Goal: Find specific page/section: Find specific page/section

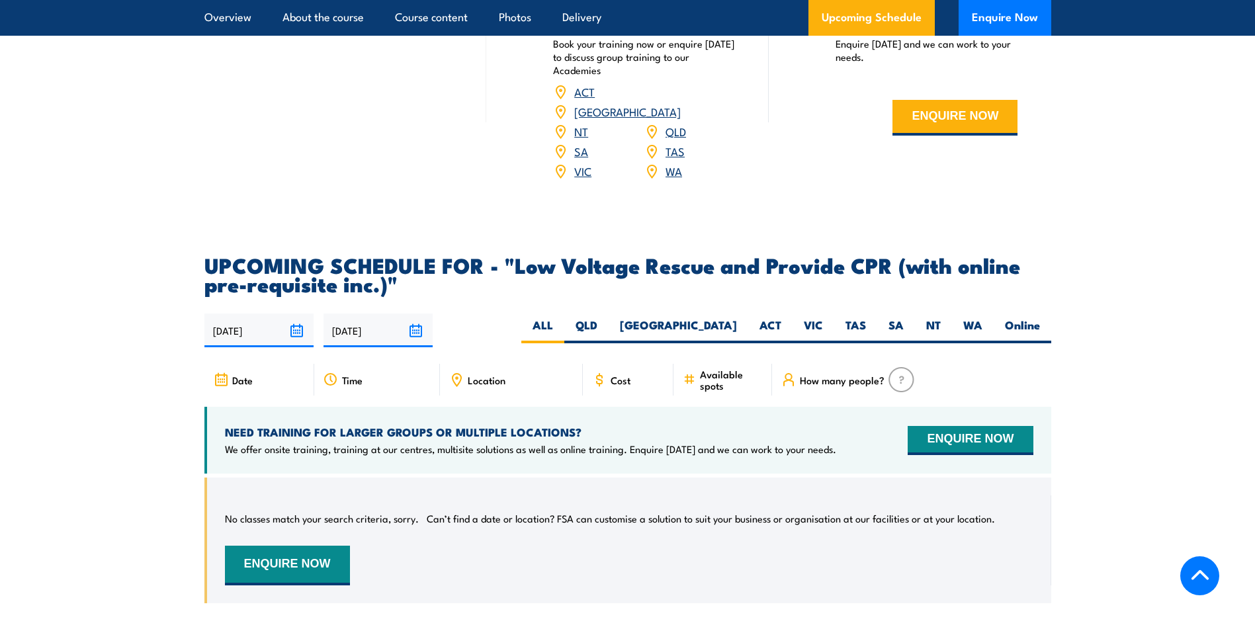
scroll to position [1720, 0]
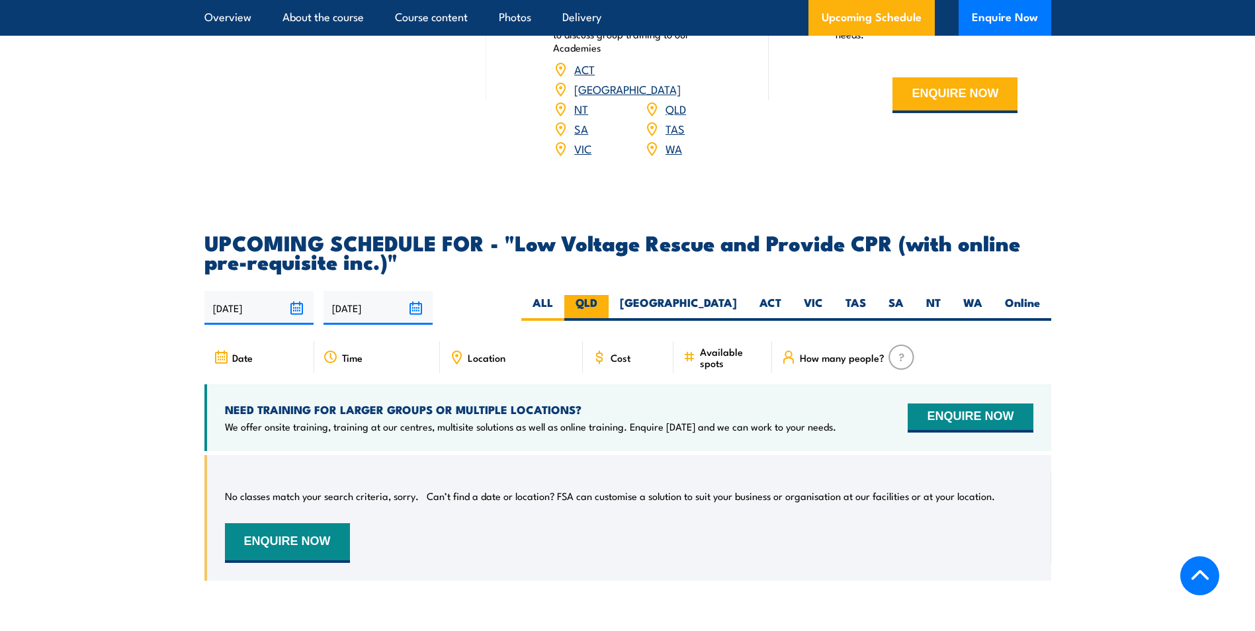
click at [609, 295] on label "QLD" at bounding box center [586, 308] width 44 height 26
click at [606, 295] on input "QLD" at bounding box center [602, 299] width 9 height 9
radio input "true"
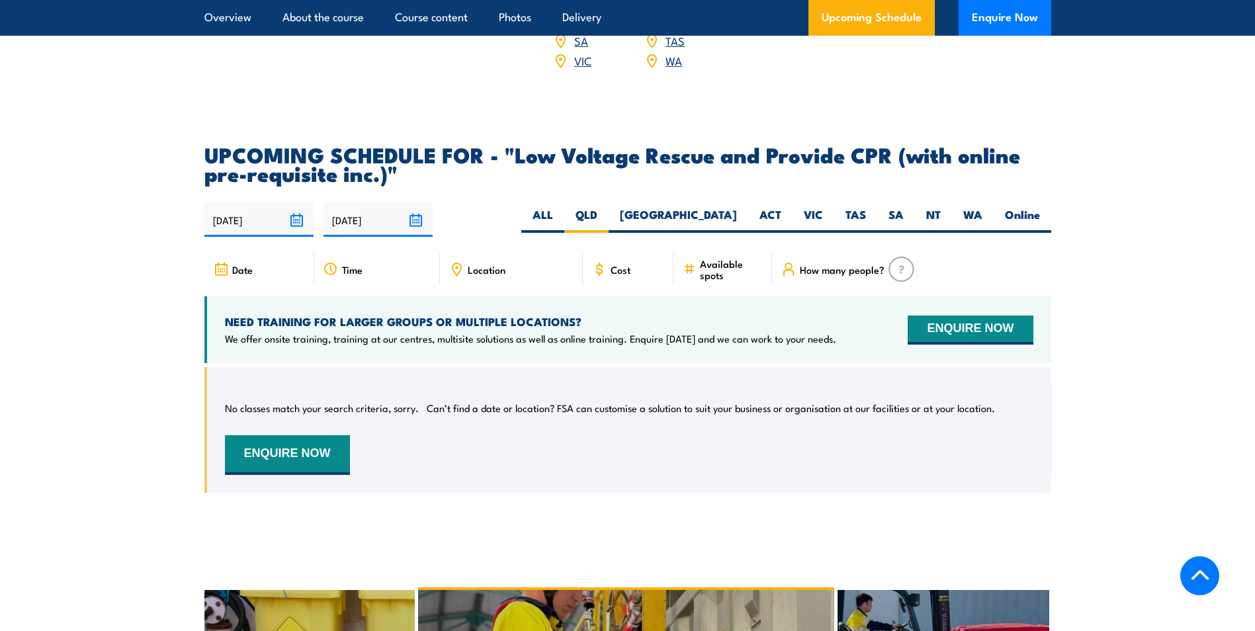
scroll to position [1801, 0]
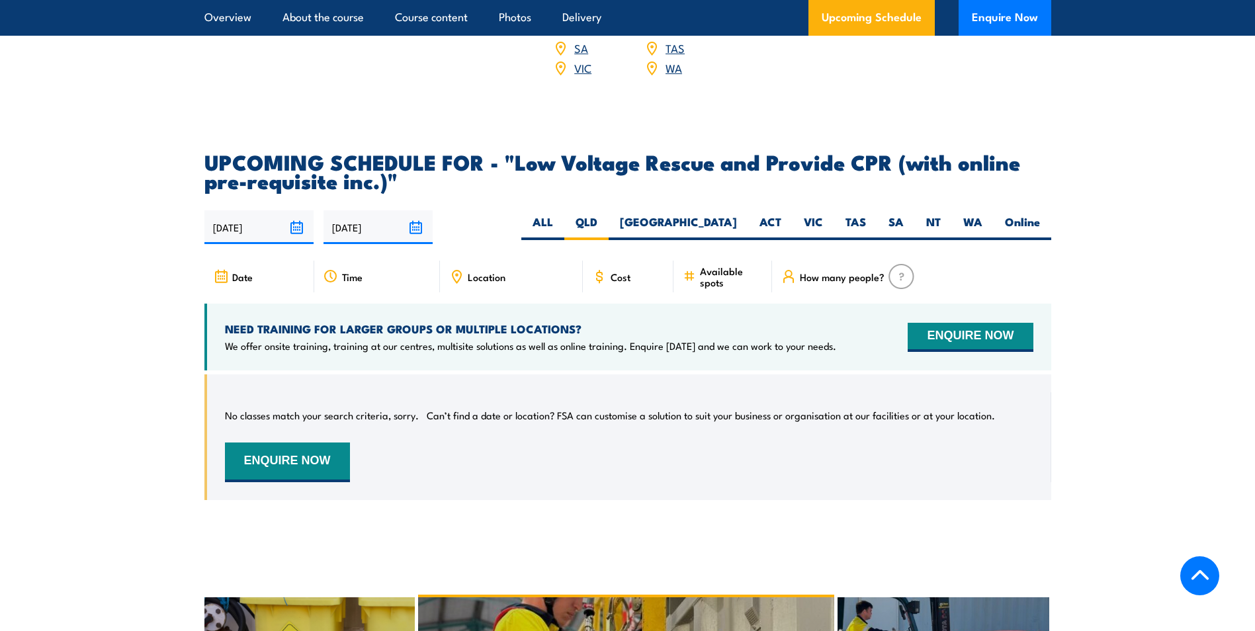
click at [454, 269] on icon at bounding box center [456, 276] width 15 height 15
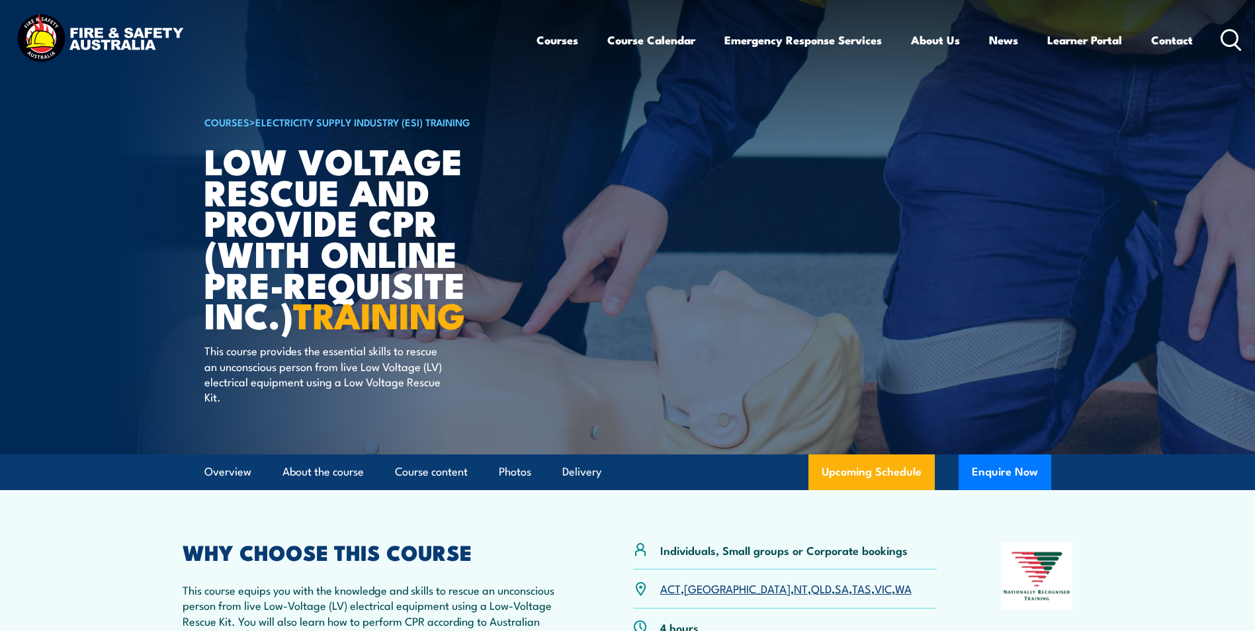
scroll to position [0, 0]
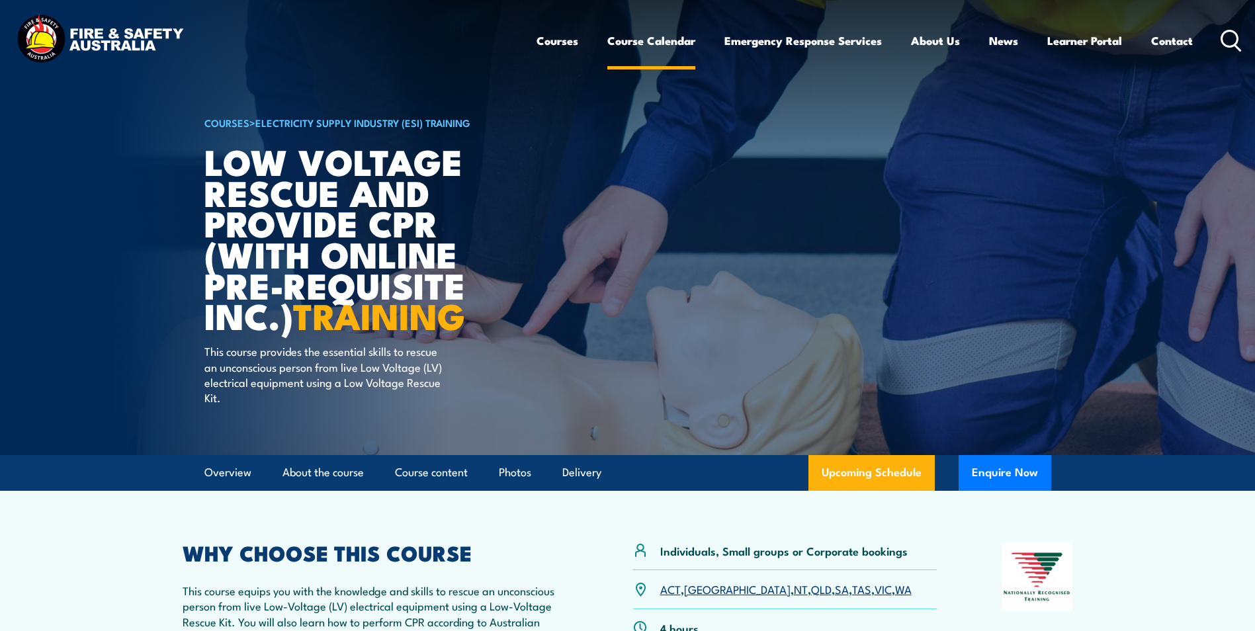
click at [662, 42] on link "Course Calendar" at bounding box center [651, 40] width 88 height 35
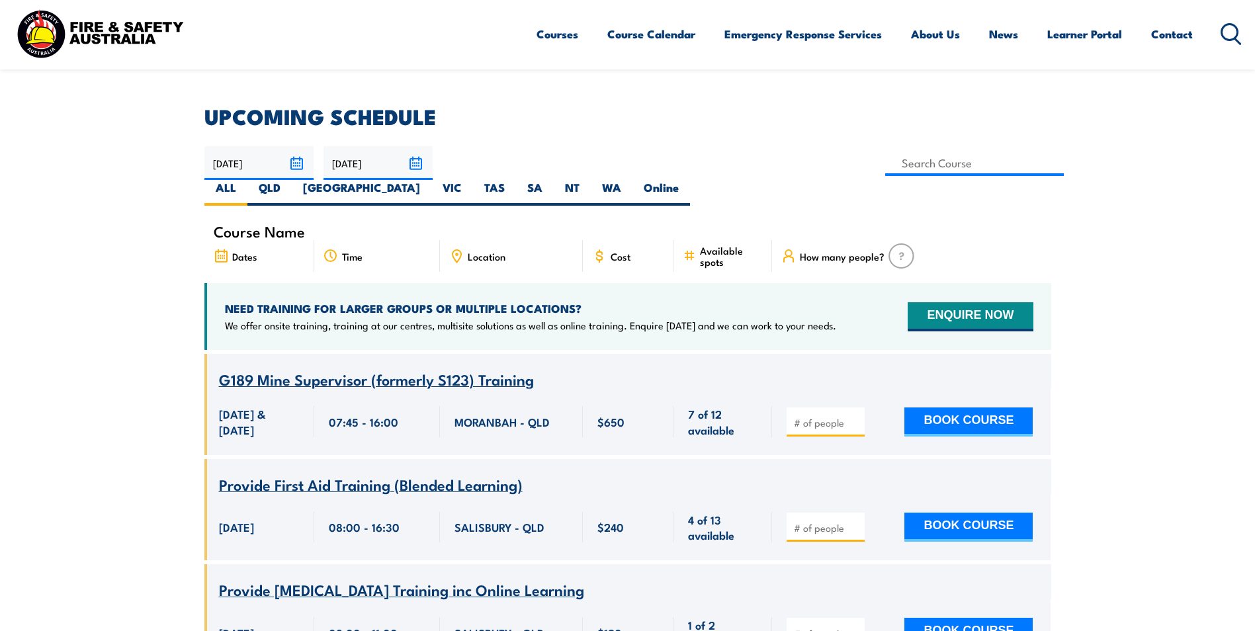
scroll to position [331, 0]
click at [491, 250] on span "Location" at bounding box center [487, 255] width 38 height 11
click at [490, 250] on span "Location" at bounding box center [487, 255] width 38 height 11
drag, startPoint x: 521, startPoint y: 230, endPoint x: 487, endPoint y: 230, distance: 34.4
click at [487, 240] on div "Location" at bounding box center [511, 256] width 143 height 32
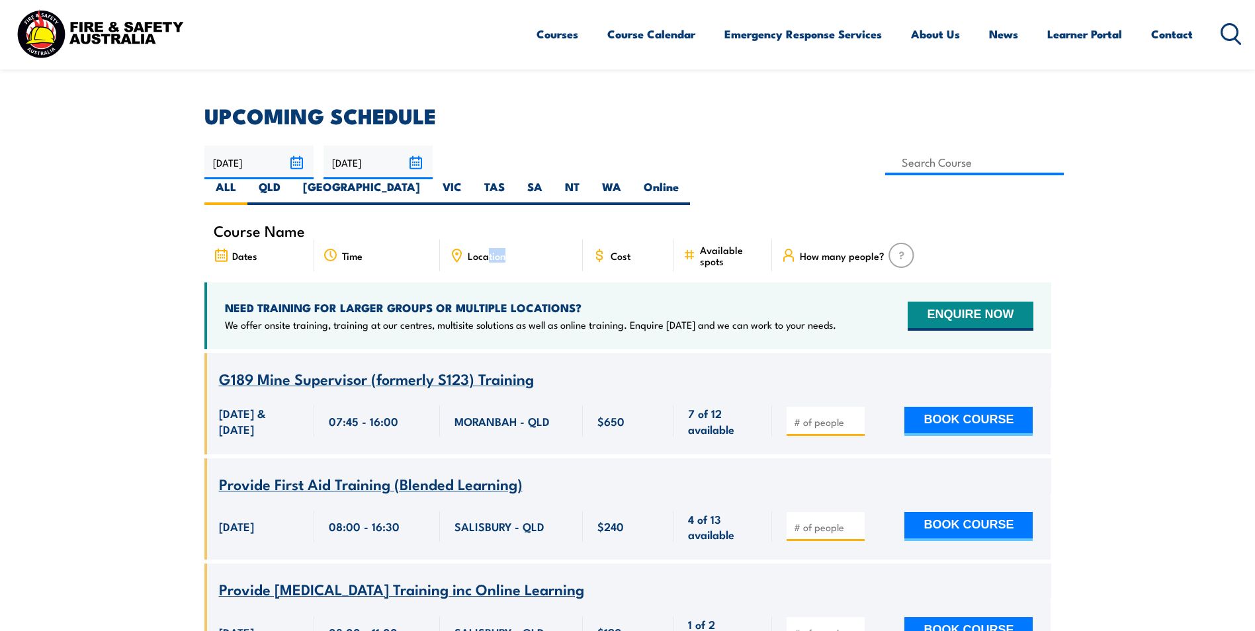
drag, startPoint x: 487, startPoint y: 230, endPoint x: 519, endPoint y: 230, distance: 31.8
click at [505, 250] on span "Location" at bounding box center [487, 255] width 38 height 11
click at [292, 179] on label "QLD" at bounding box center [269, 192] width 44 height 26
click at [289, 179] on input "QLD" at bounding box center [285, 183] width 9 height 9
radio input "true"
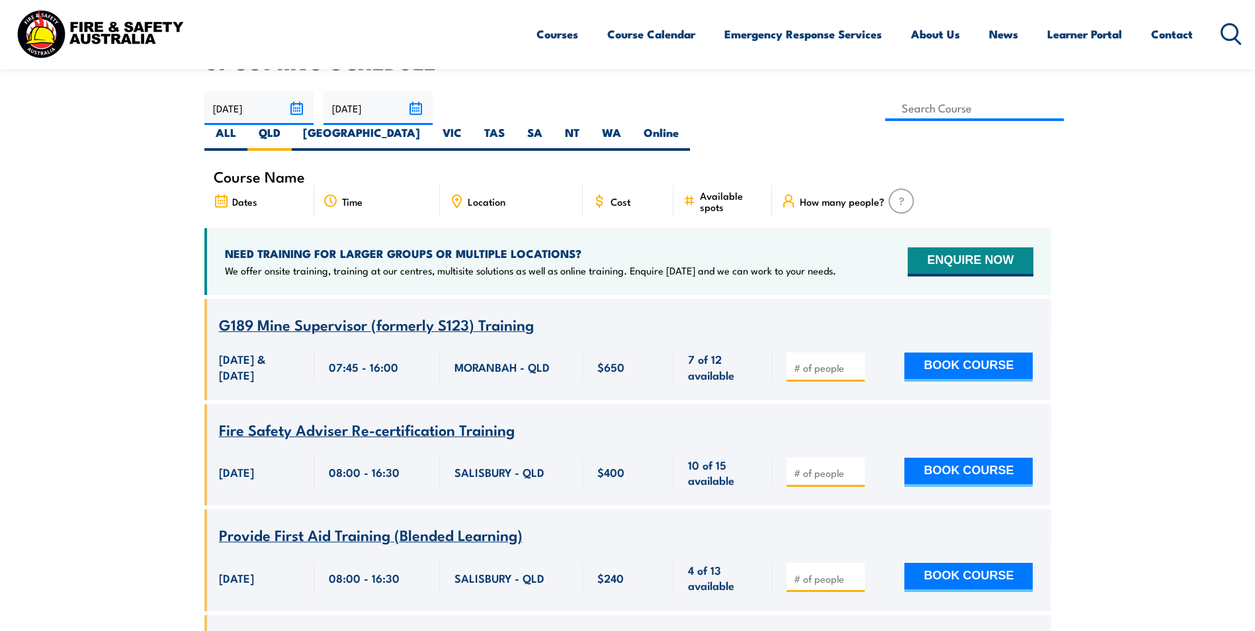
scroll to position [304, 0]
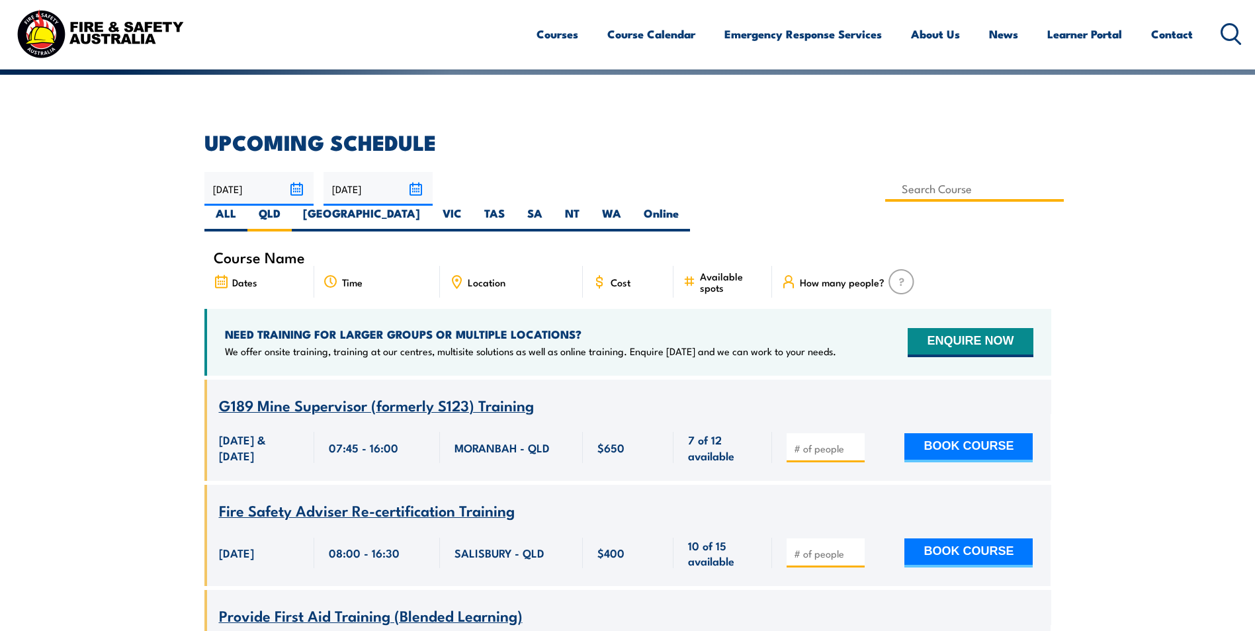
click at [885, 184] on input at bounding box center [974, 189] width 179 height 26
type input "Low Voltage Rescue and Provide CPR (with online Pre-requisite inc.)"
